Goal: Information Seeking & Learning: Check status

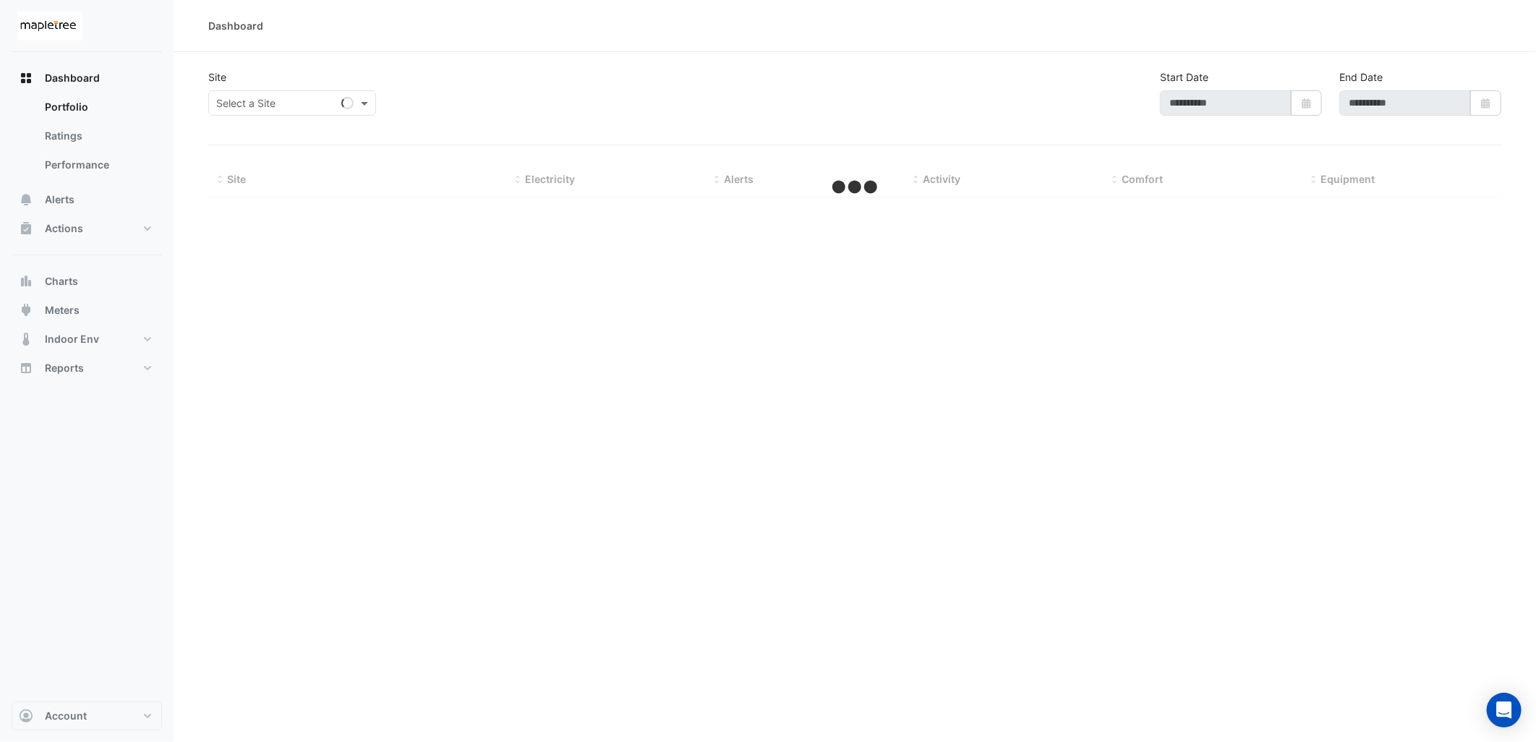
type input "**********"
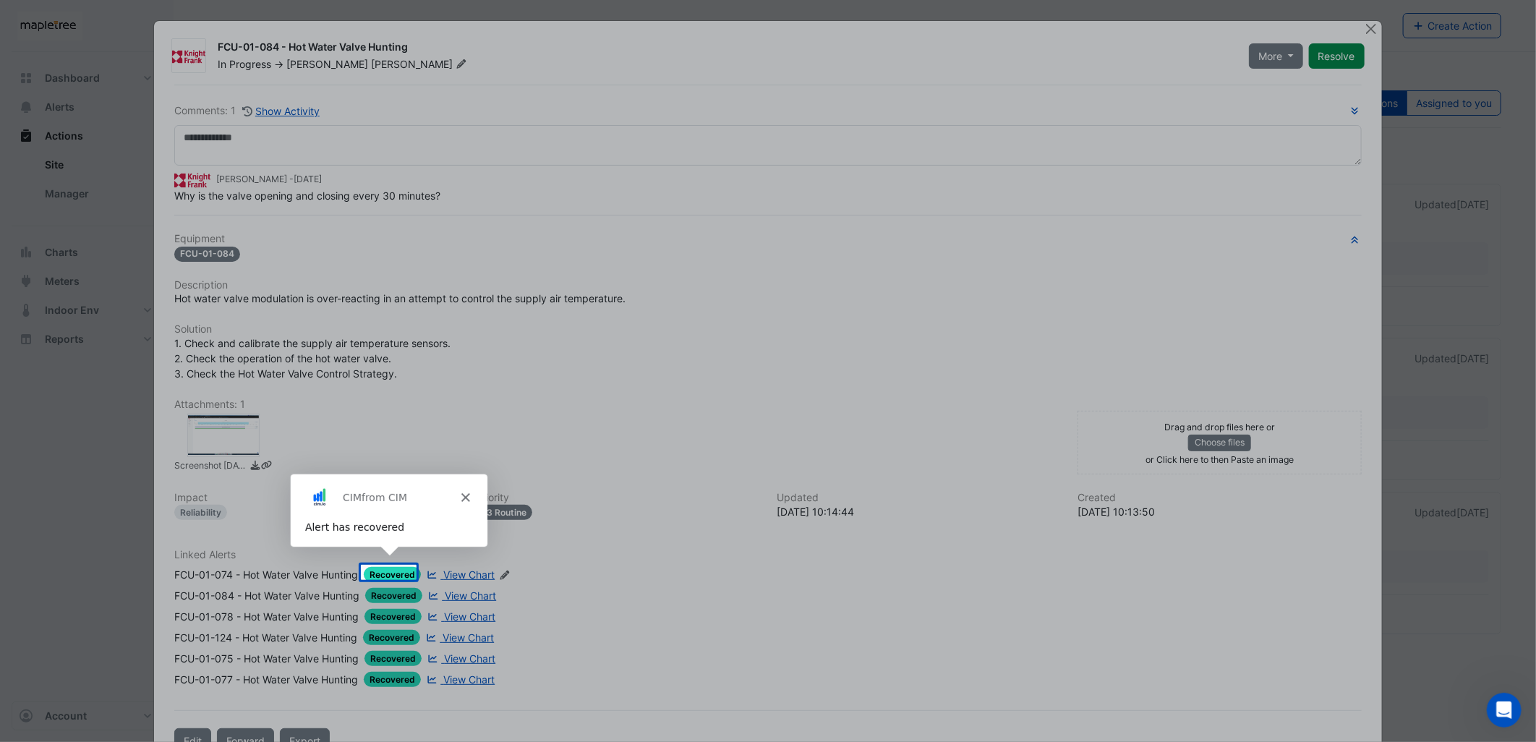
click at [467, 495] on polygon "Close" at bounding box center [464, 497] width 9 height 9
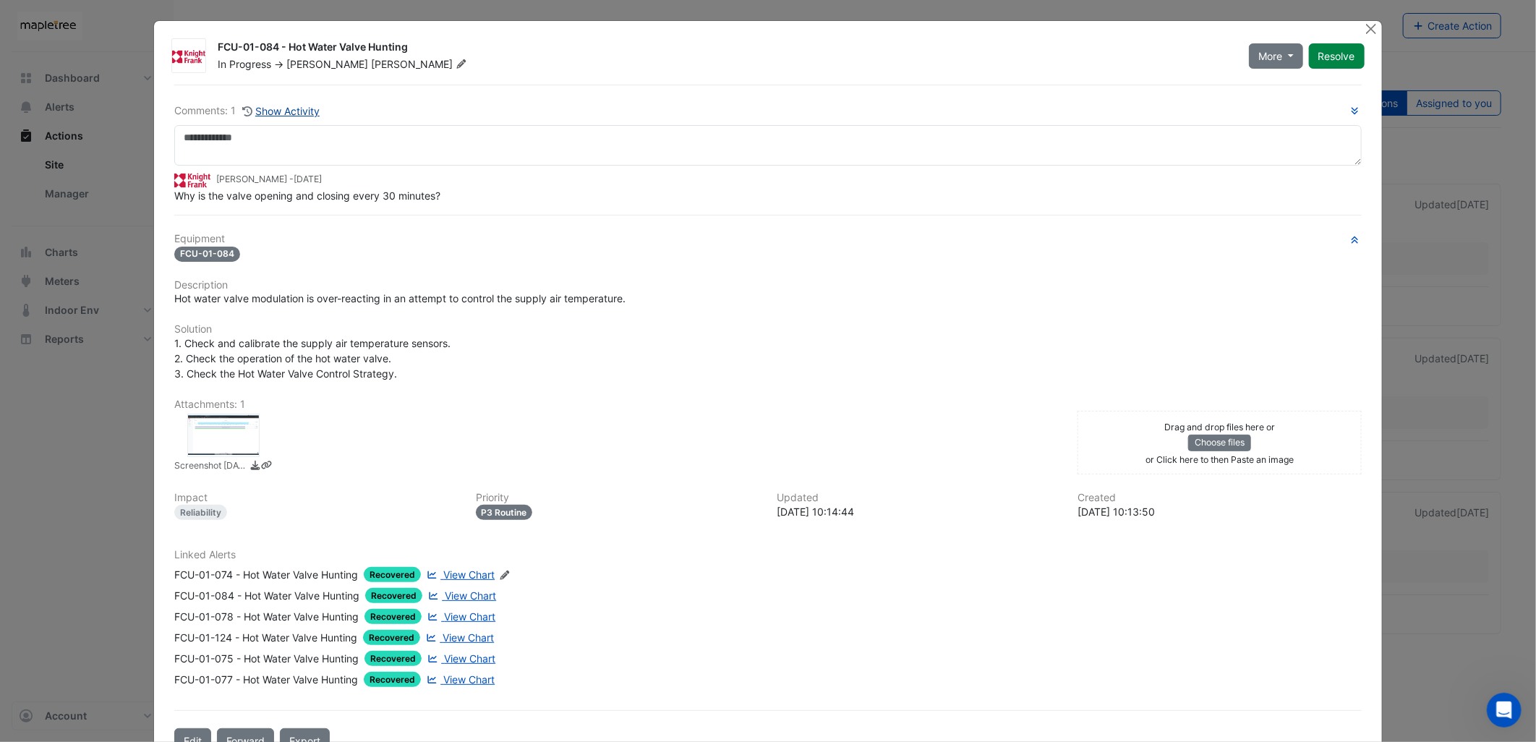
click at [293, 110] on button "Show Activity" at bounding box center [281, 111] width 79 height 17
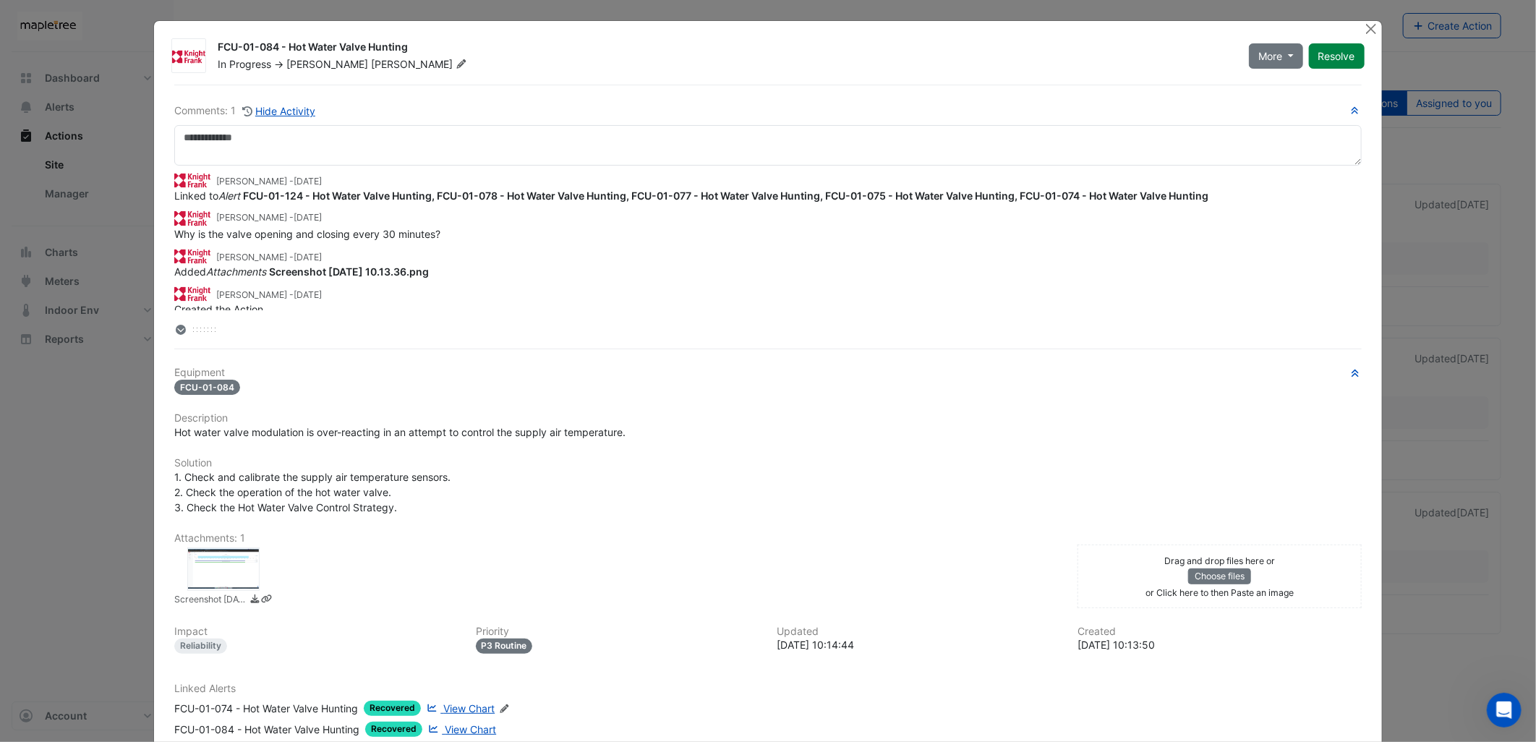
click at [176, 327] on icon at bounding box center [181, 330] width 10 height 10
click at [1367, 30] on button "Close" at bounding box center [1371, 28] width 15 height 15
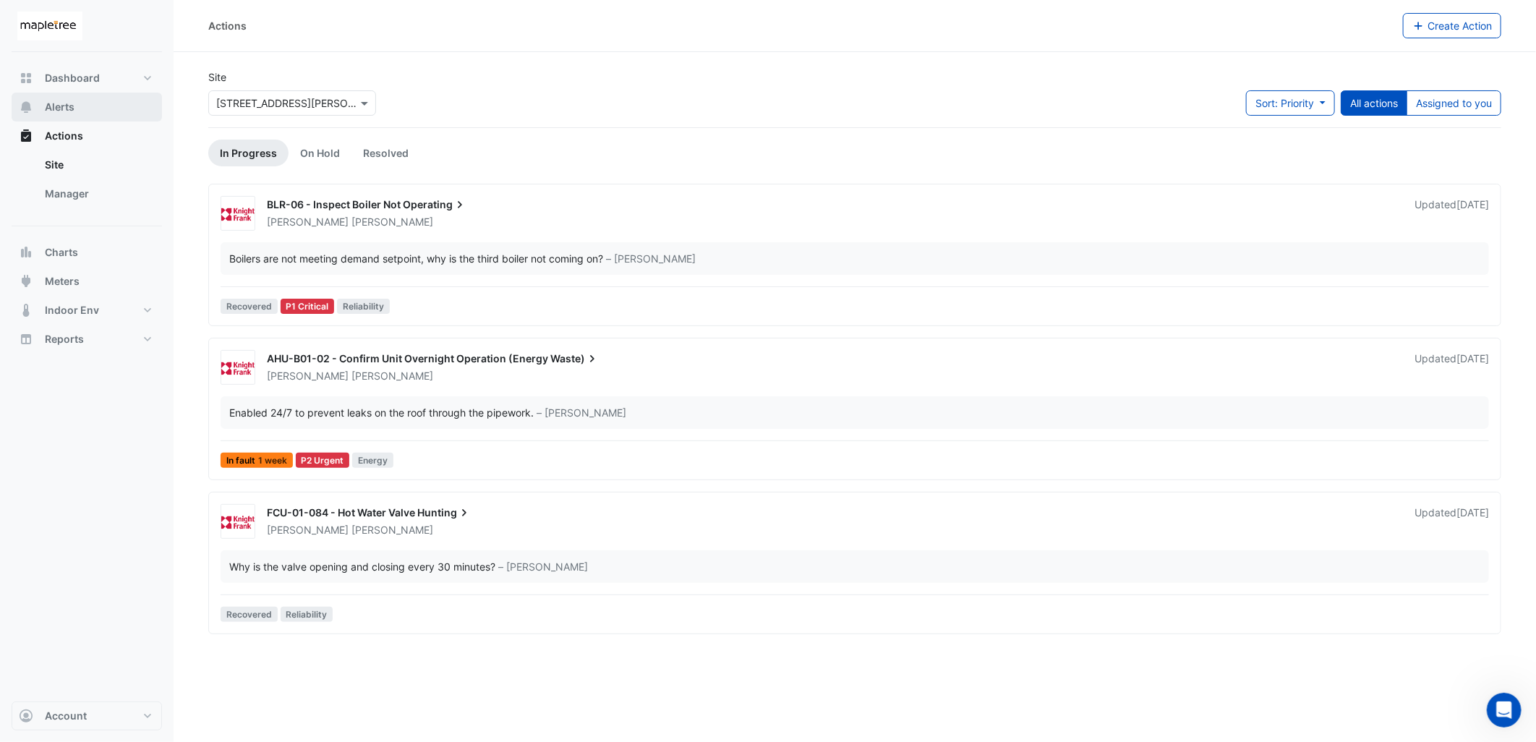
click at [66, 100] on span "Alerts" at bounding box center [60, 107] width 30 height 14
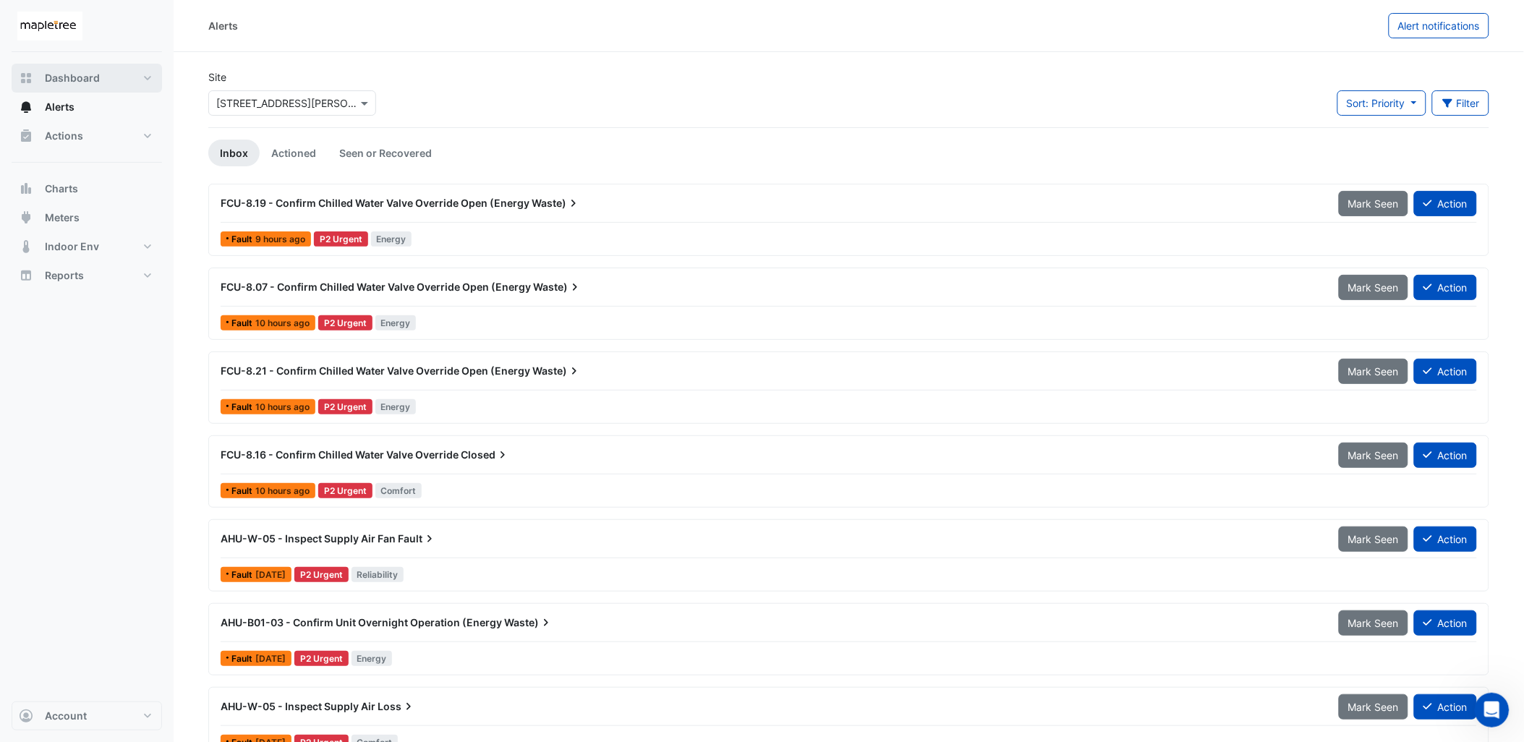
click at [70, 80] on span "Dashboard" at bounding box center [72, 78] width 55 height 14
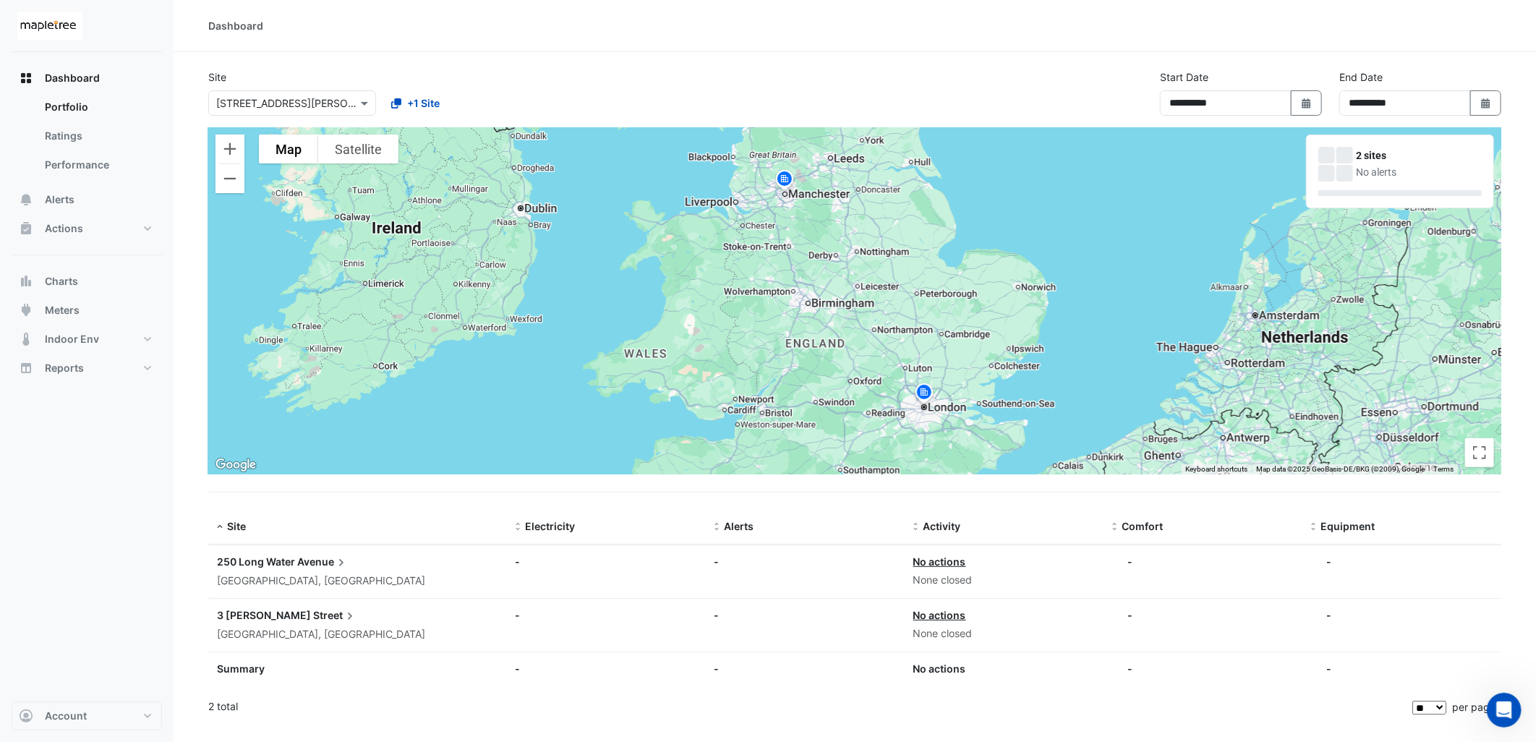
click at [922, 391] on img at bounding box center [924, 394] width 23 height 25
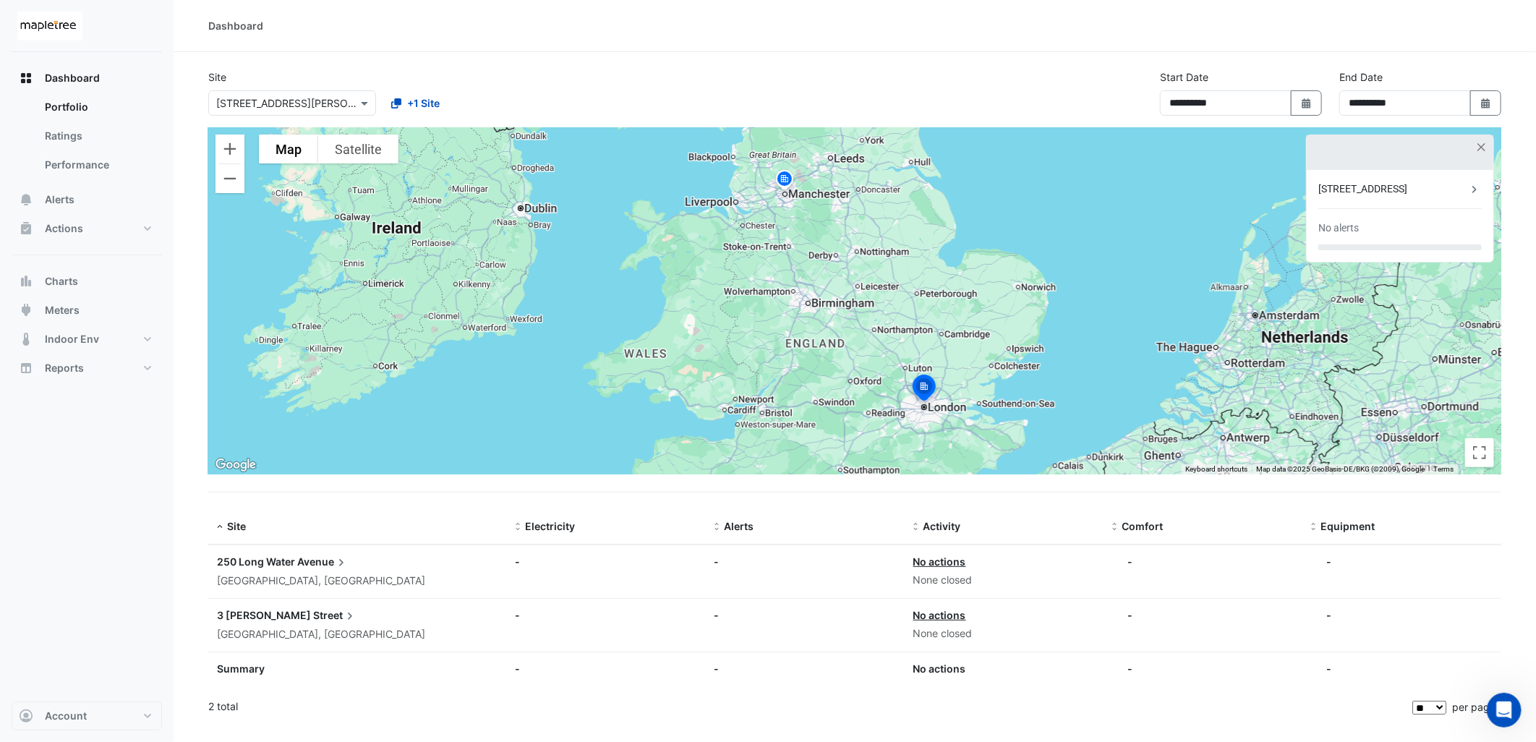
click at [1476, 189] on icon at bounding box center [1475, 189] width 4 height 7
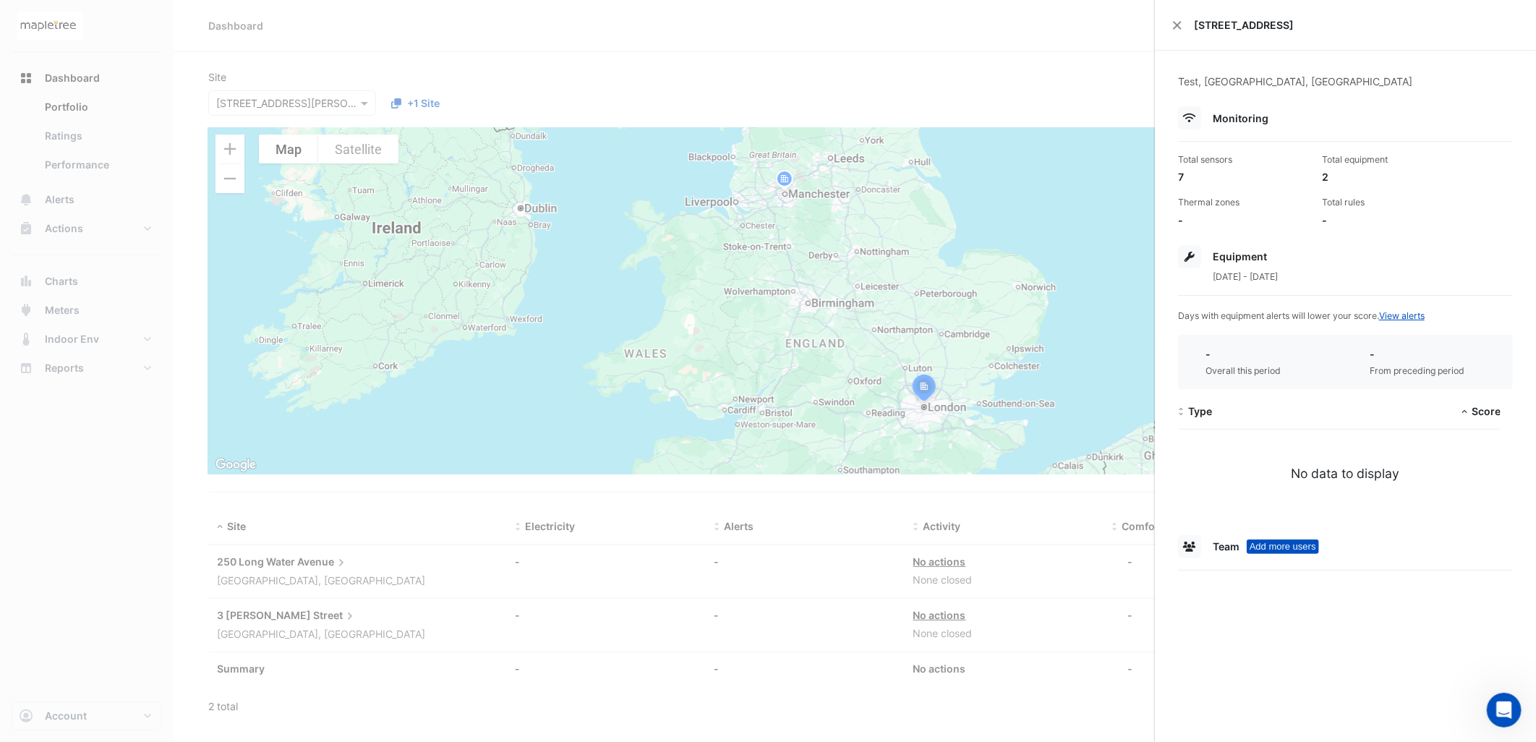
click at [608, 492] on ngb-offcanvas-backdrop at bounding box center [768, 371] width 1536 height 742
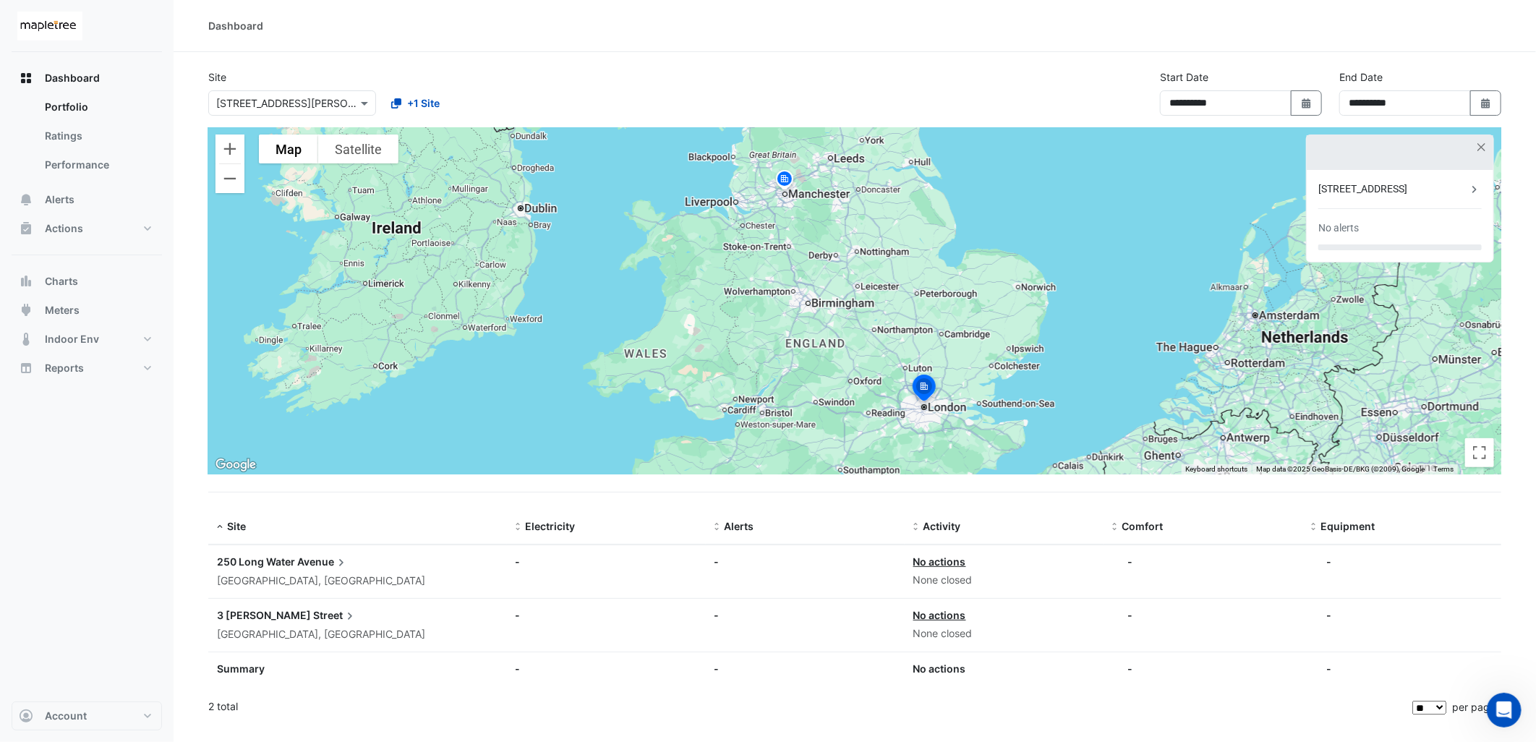
click at [335, 562] on icon at bounding box center [341, 563] width 14 height 14
click at [450, 36] on ngb-offcanvas-backdrop at bounding box center [768, 371] width 1536 height 742
click at [363, 103] on span at bounding box center [366, 102] width 18 height 15
click at [287, 140] on div "[STREET_ADDRESS]" at bounding box center [309, 134] width 200 height 21
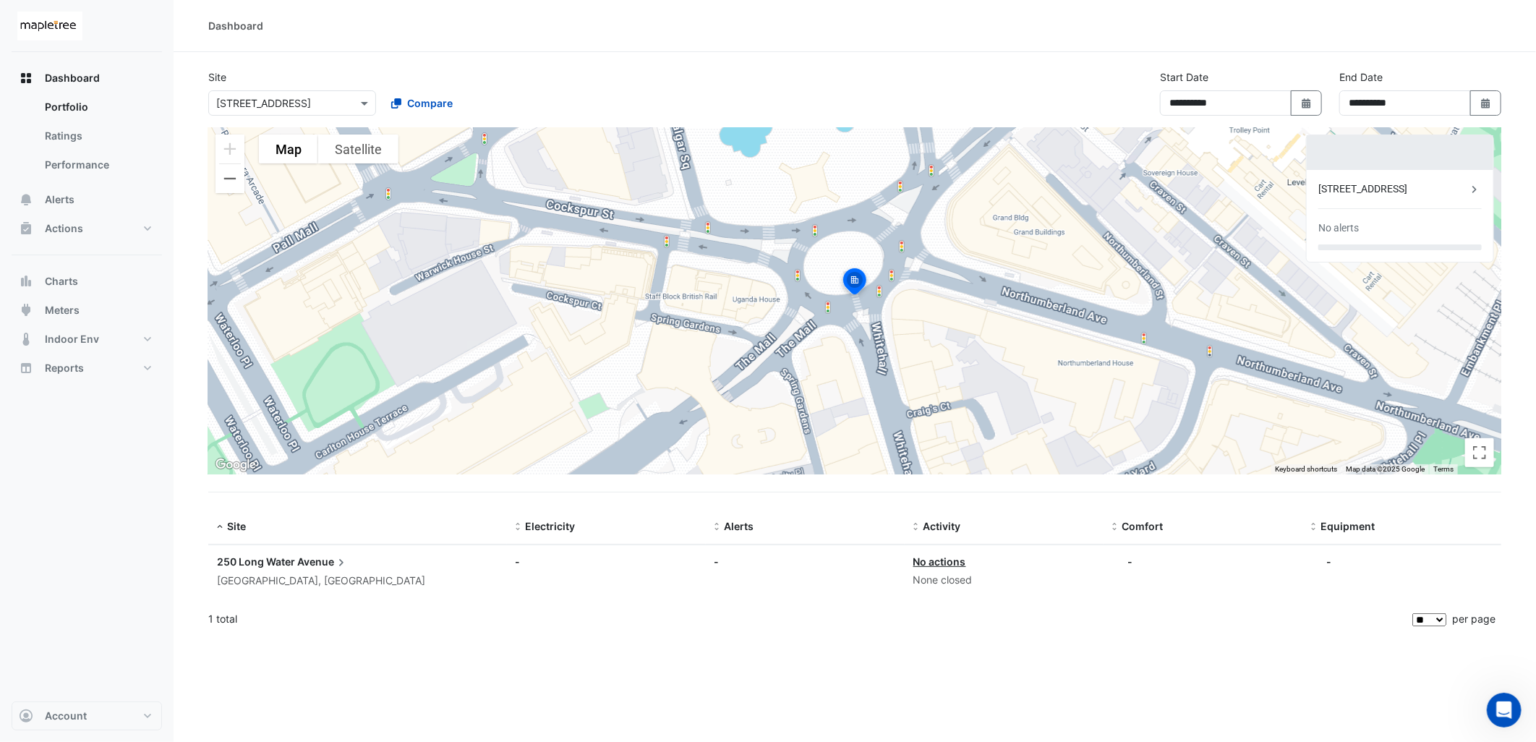
click at [855, 282] on img at bounding box center [855, 283] width 32 height 35
click at [132, 717] on button "Account" at bounding box center [87, 716] width 150 height 29
click at [80, 638] on link "Sites" at bounding box center [86, 638] width 137 height 29
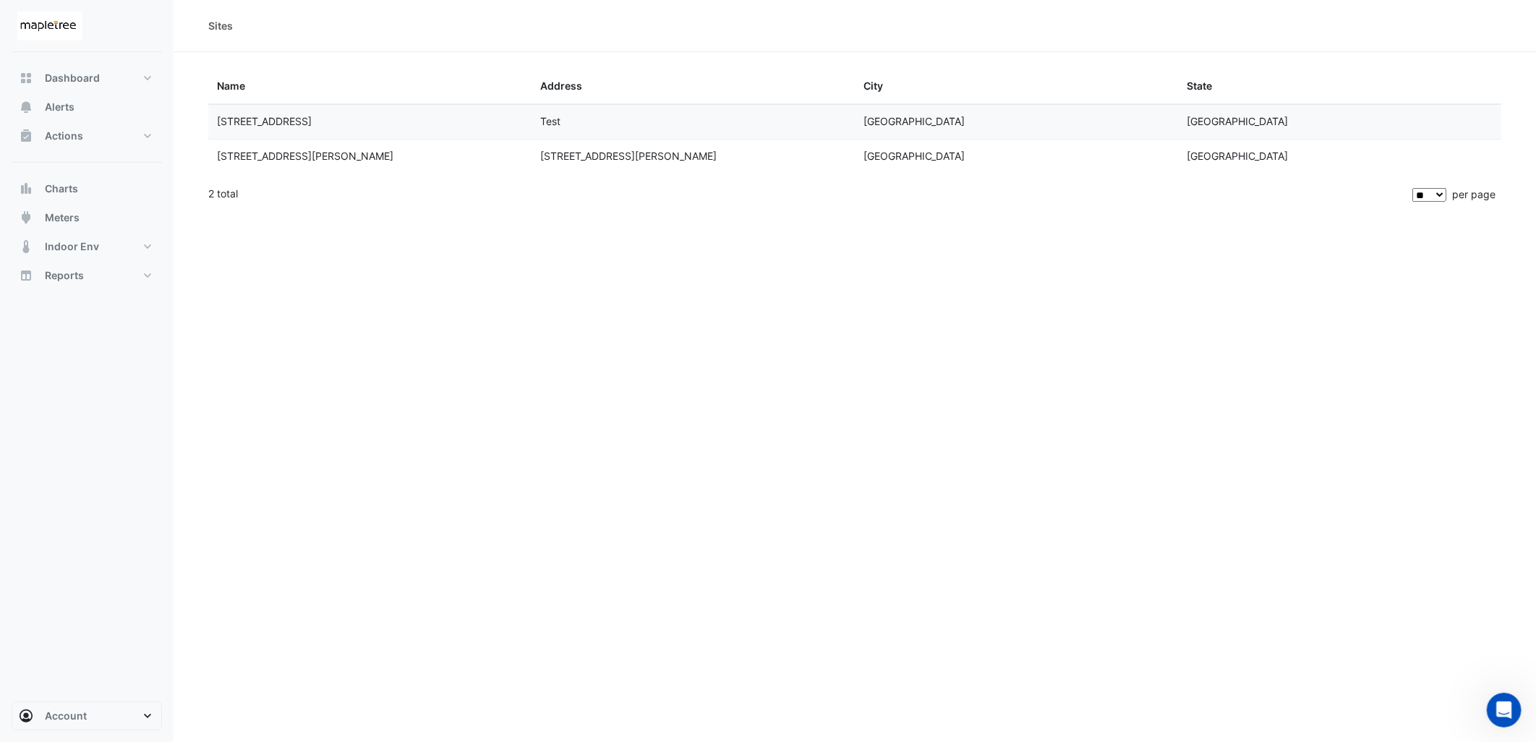
click at [341, 125] on div "[STREET_ADDRESS]" at bounding box center [370, 122] width 306 height 17
click at [84, 73] on span "Dashboard" at bounding box center [72, 78] width 55 height 14
